Goal: Information Seeking & Learning: Understand process/instructions

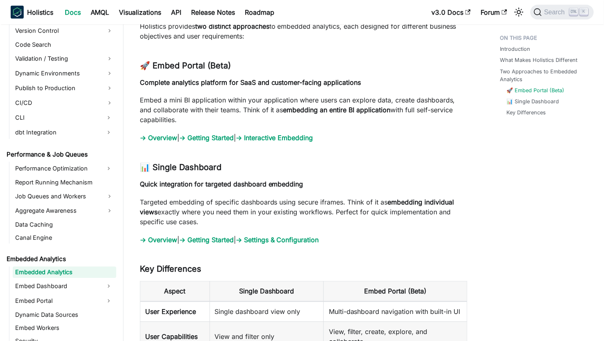
scroll to position [821, 0]
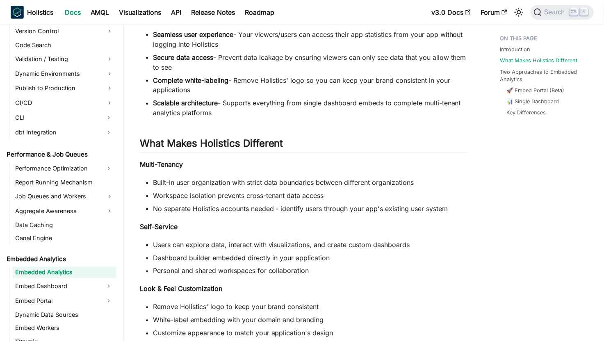
scroll to position [410, 0]
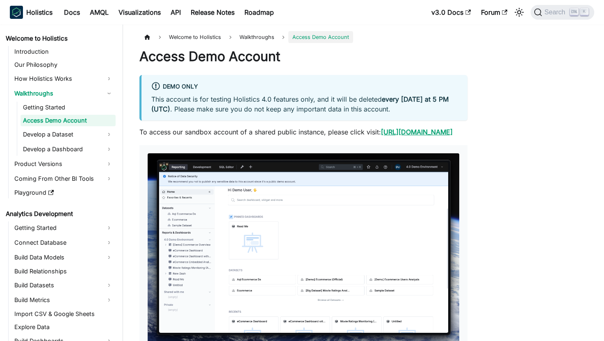
click at [381, 136] on link "[URL][DOMAIN_NAME]" at bounding box center [417, 132] width 72 height 8
